Goal: Task Accomplishment & Management: Use online tool/utility

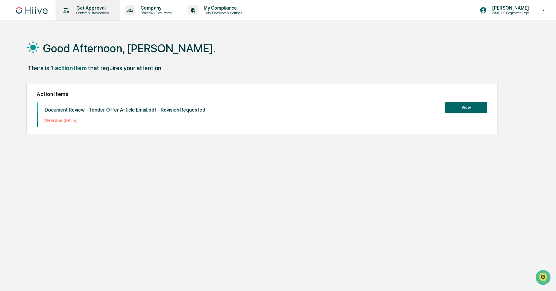
click at [76, 13] on p "Content & Transactions" at bounding box center [91, 13] width 41 height 5
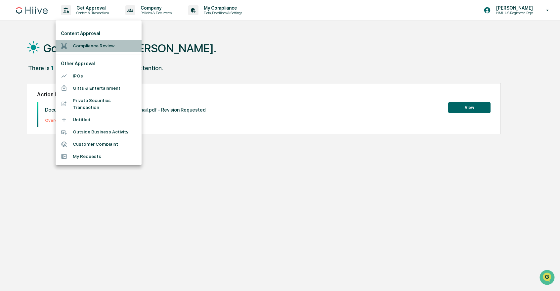
click at [78, 41] on li "Compliance Review" at bounding box center [99, 46] width 86 height 12
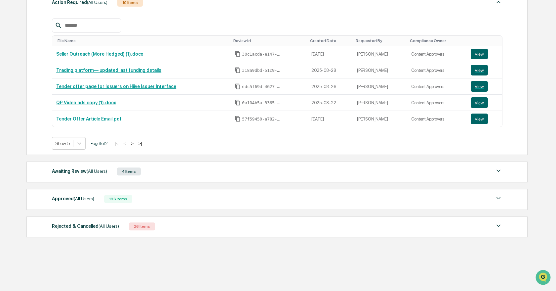
scroll to position [108, 0]
click at [173, 177] on div "Awaiting Review (All Users) 4 Items File Name Review Id Created Date Requested …" at bounding box center [276, 171] width 501 height 21
click at [166, 174] on div "Awaiting Review (All Users) 4 Items" at bounding box center [277, 171] width 450 height 9
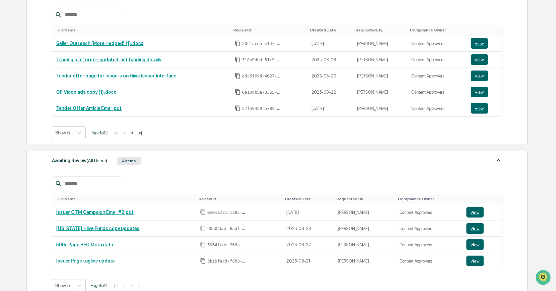
scroll to position [119, 0]
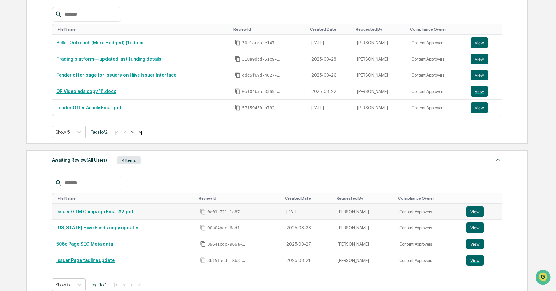
click at [427, 209] on td "Content Approvers" at bounding box center [429, 211] width 67 height 16
click at [425, 212] on td "Content Approvers" at bounding box center [429, 211] width 67 height 16
click at [480, 212] on button "View" at bounding box center [475, 211] width 17 height 11
